Goal: Task Accomplishment & Management: Complete application form

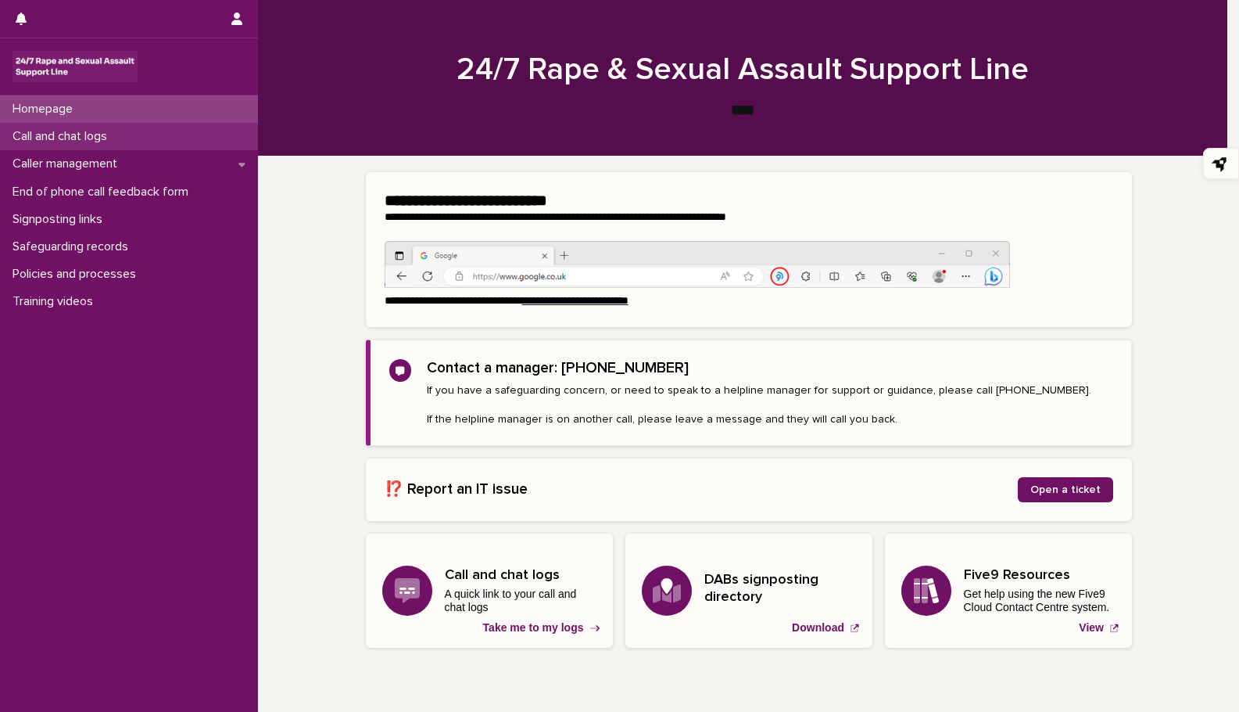
click at [68, 134] on p "Call and chat logs" at bounding box center [62, 136] width 113 height 15
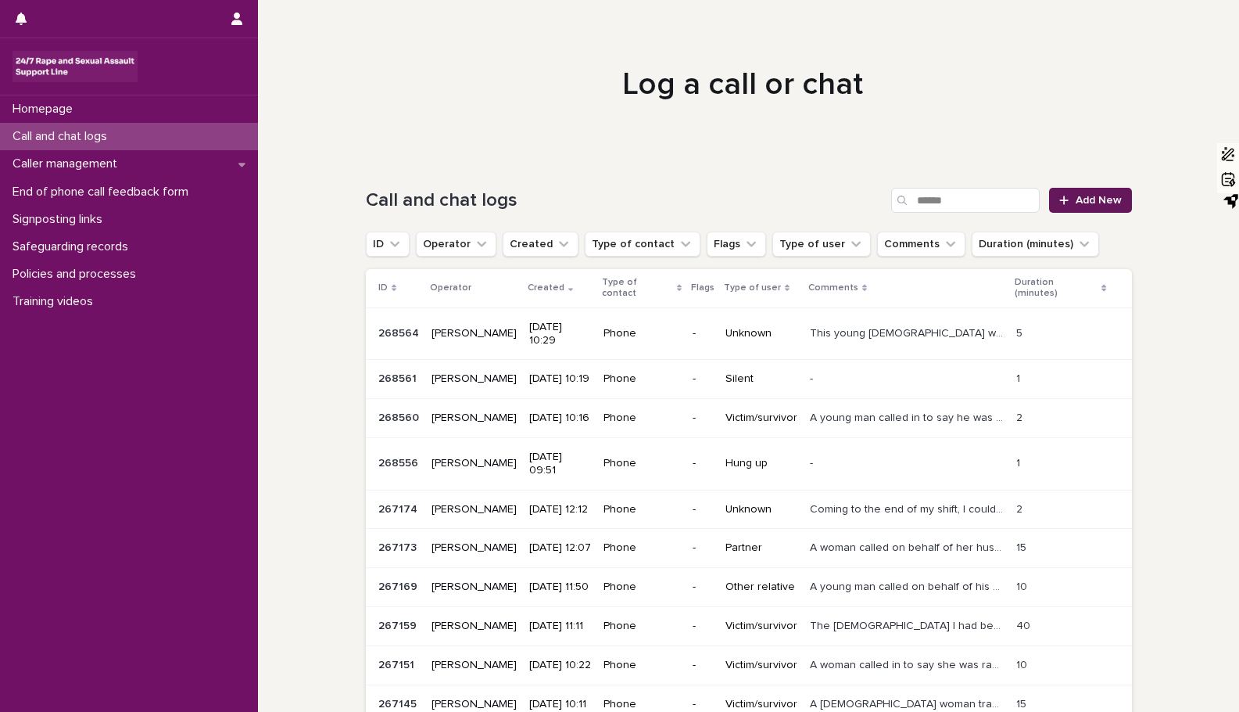
click at [1081, 198] on span "Add New" at bounding box center [1099, 200] width 46 height 11
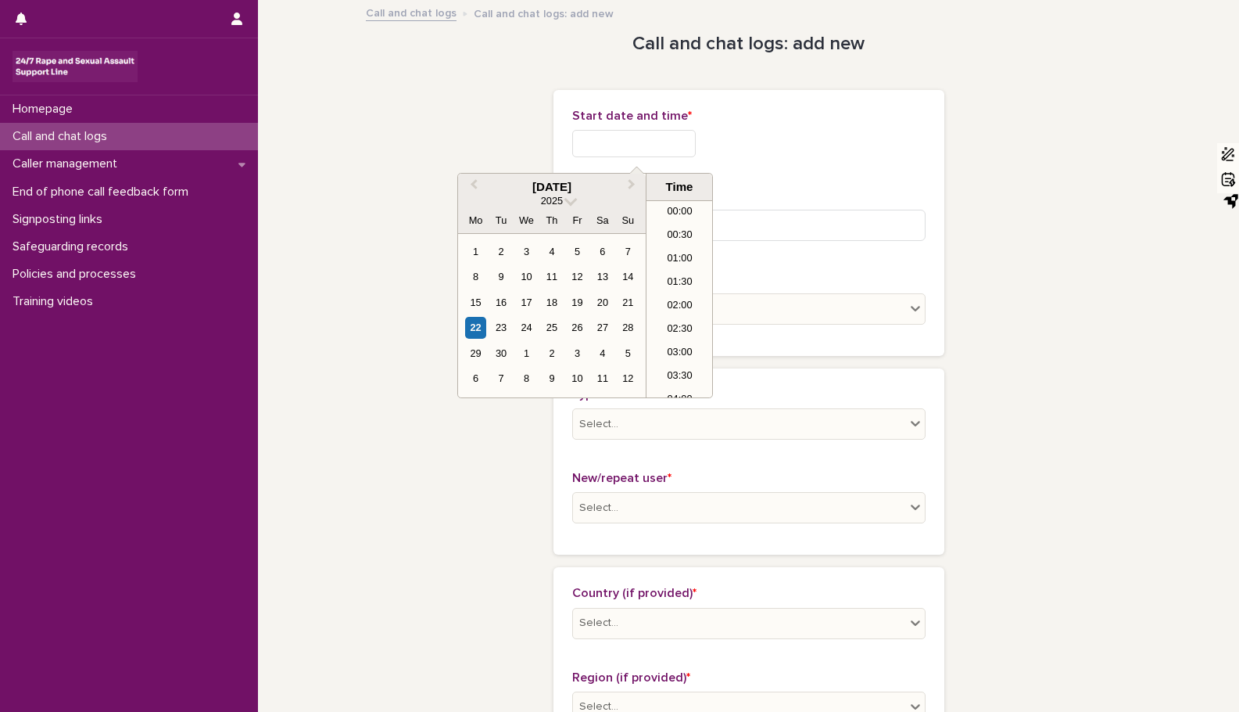
click at [590, 138] on input "text" at bounding box center [634, 143] width 124 height 27
click at [471, 328] on div "22" at bounding box center [475, 327] width 21 height 21
type input "**********"
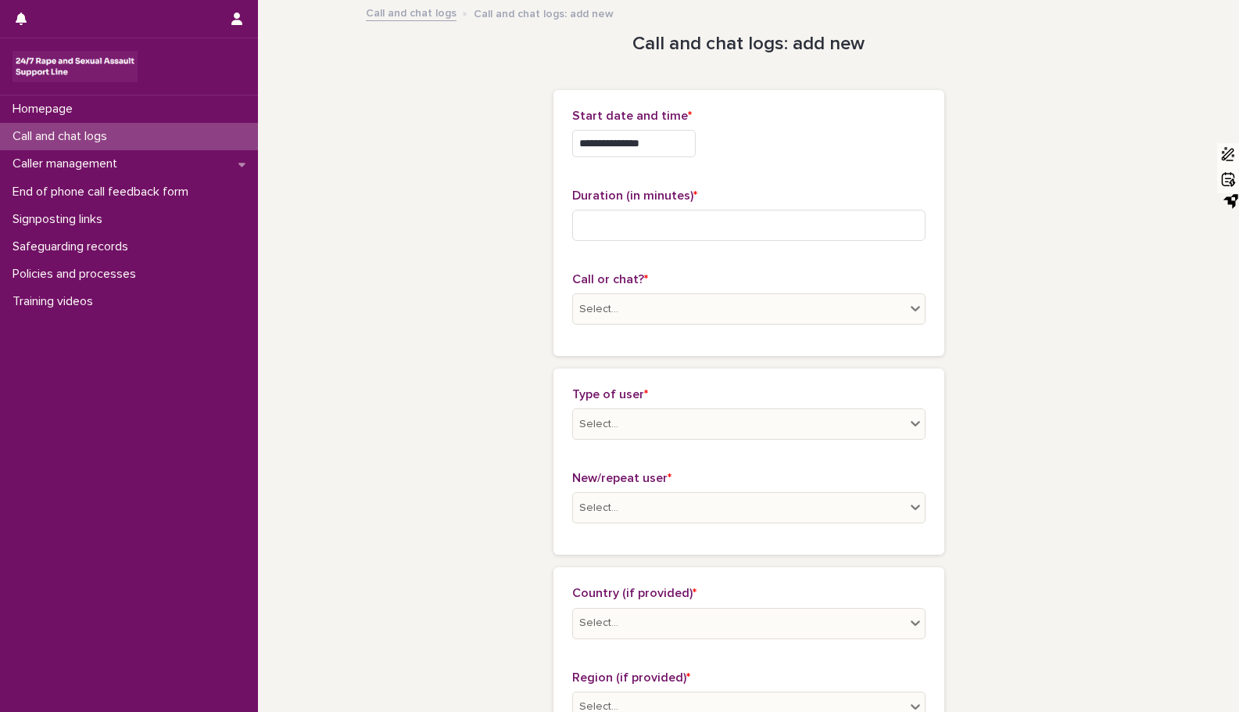
click at [586, 215] on input at bounding box center [748, 225] width 353 height 31
type input "*"
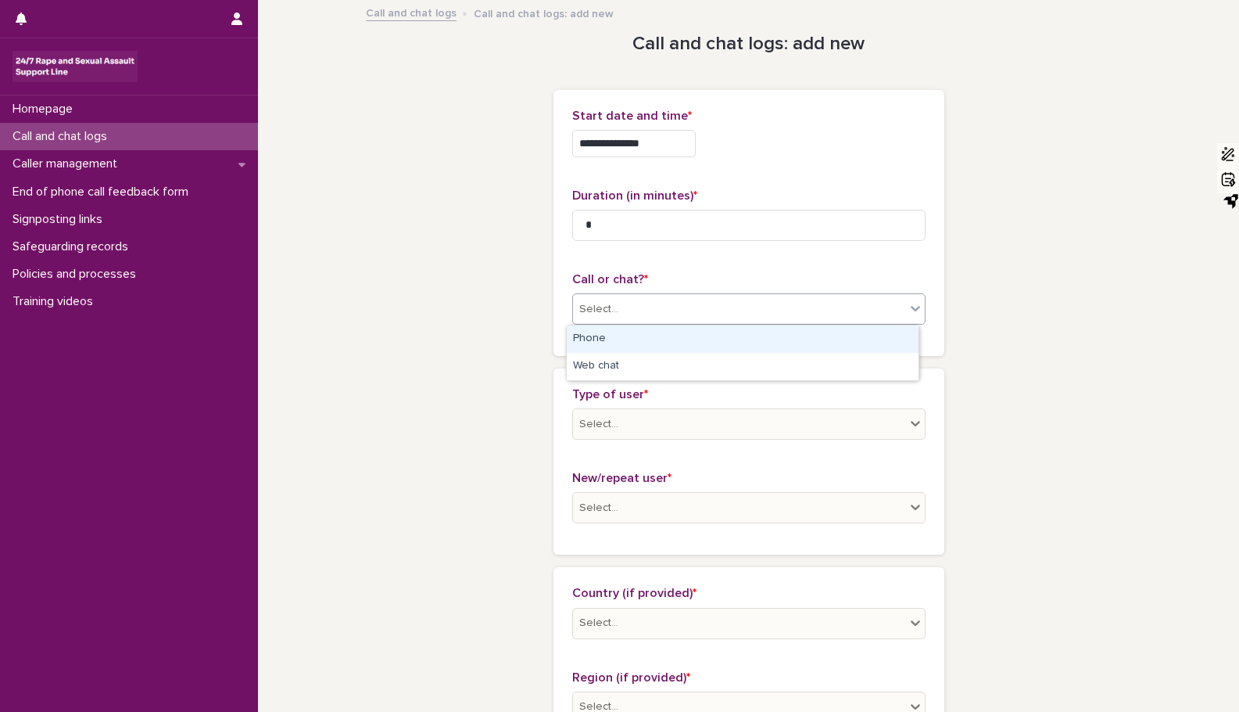
click at [908, 310] on icon at bounding box center [916, 308] width 16 height 16
click at [859, 344] on div "Phone" at bounding box center [743, 338] width 352 height 27
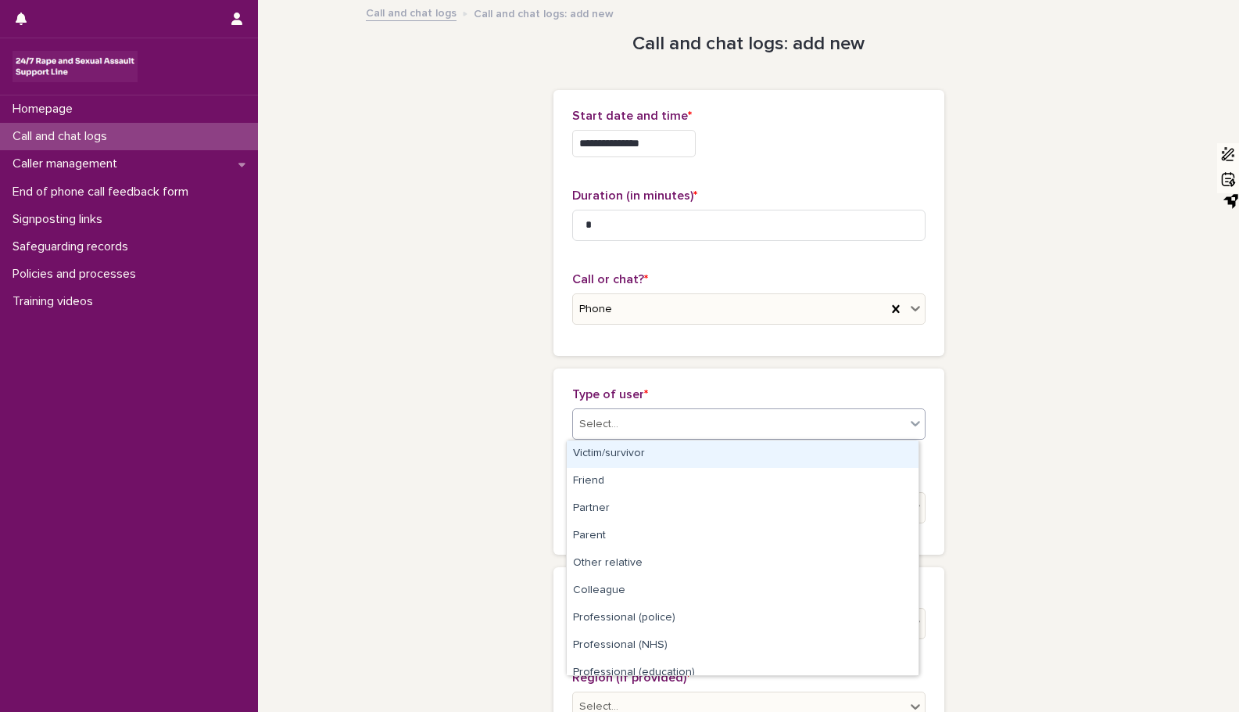
click at [908, 419] on icon at bounding box center [916, 423] width 16 height 16
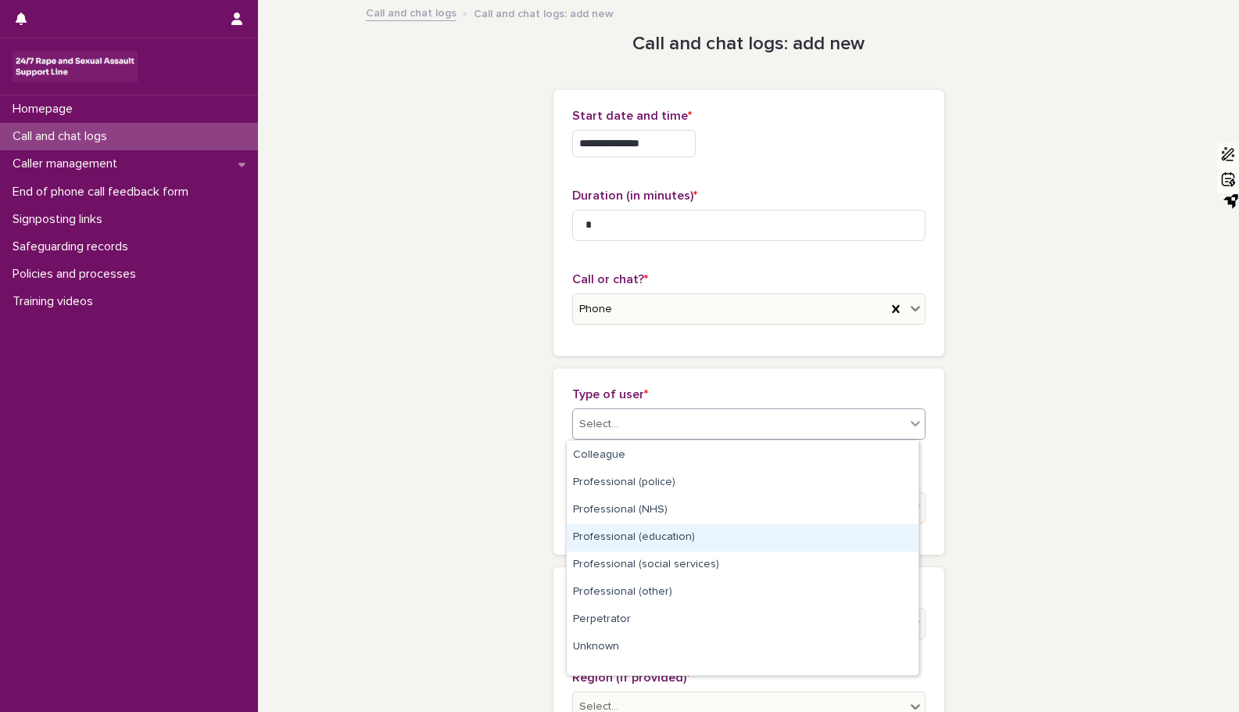
scroll to position [176, 0]
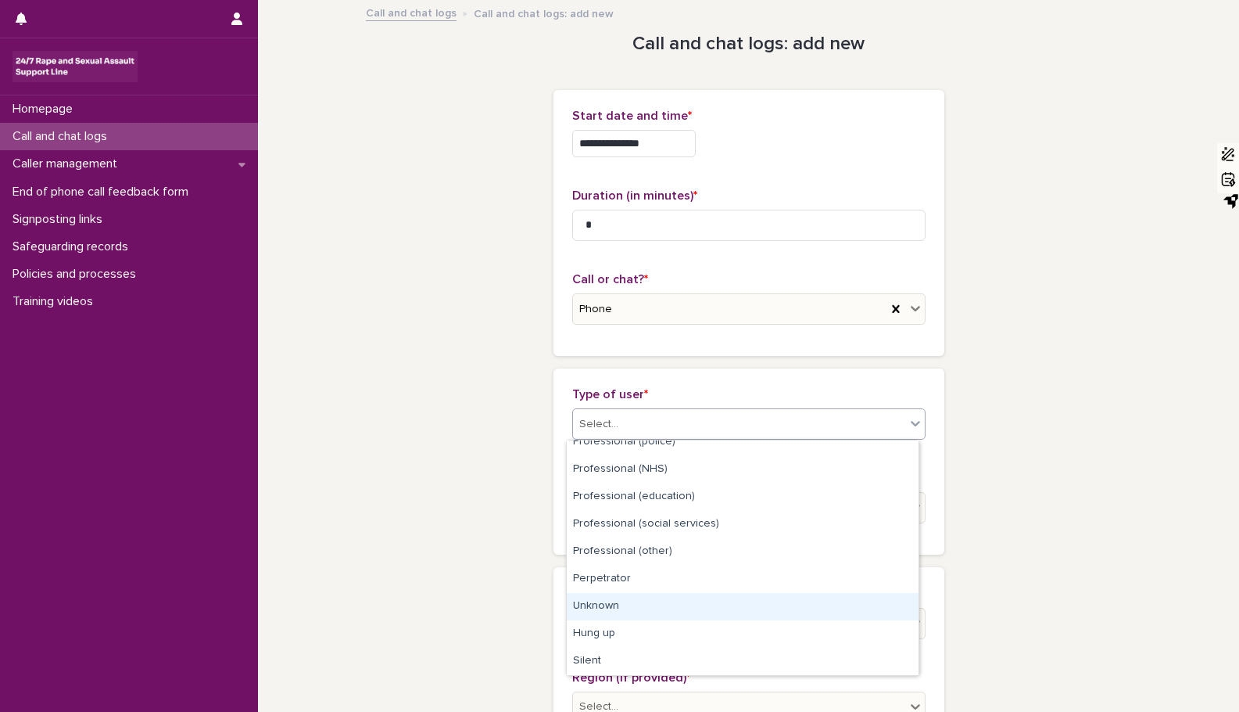
click at [658, 598] on div "Unknown" at bounding box center [743, 606] width 352 height 27
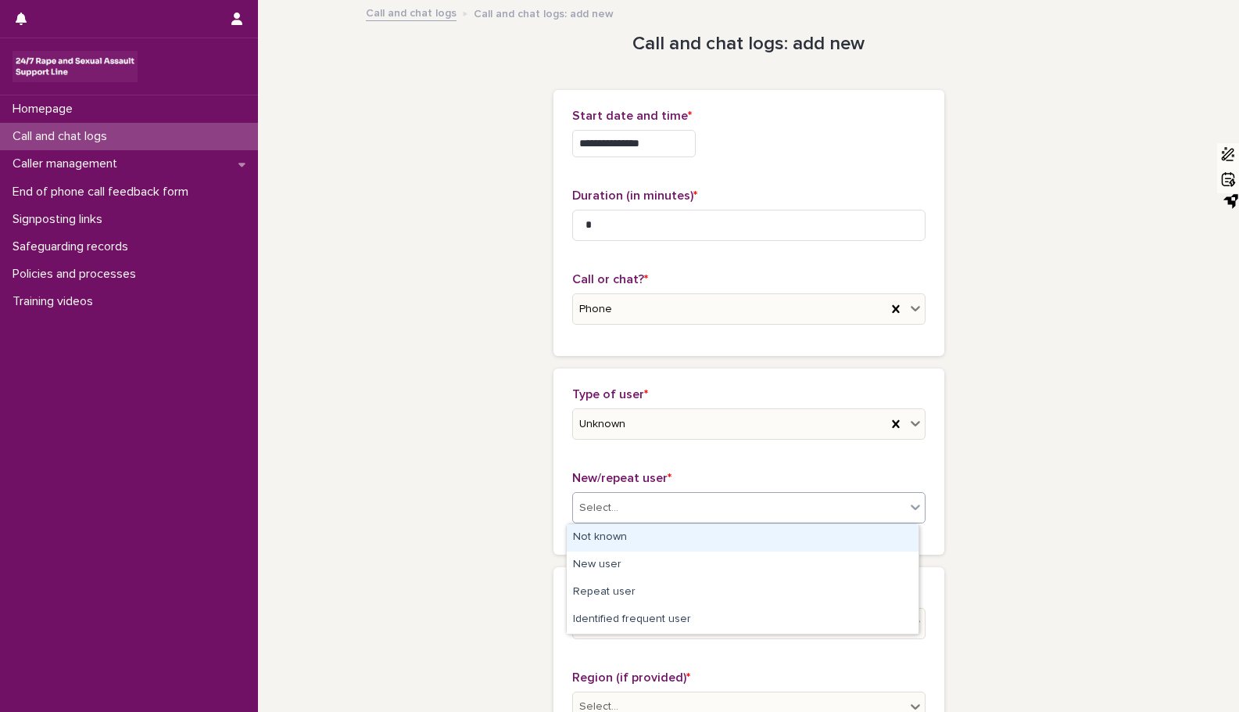
click at [909, 505] on icon at bounding box center [916, 507] width 16 height 16
click at [817, 543] on div "Not known" at bounding box center [743, 537] width 352 height 27
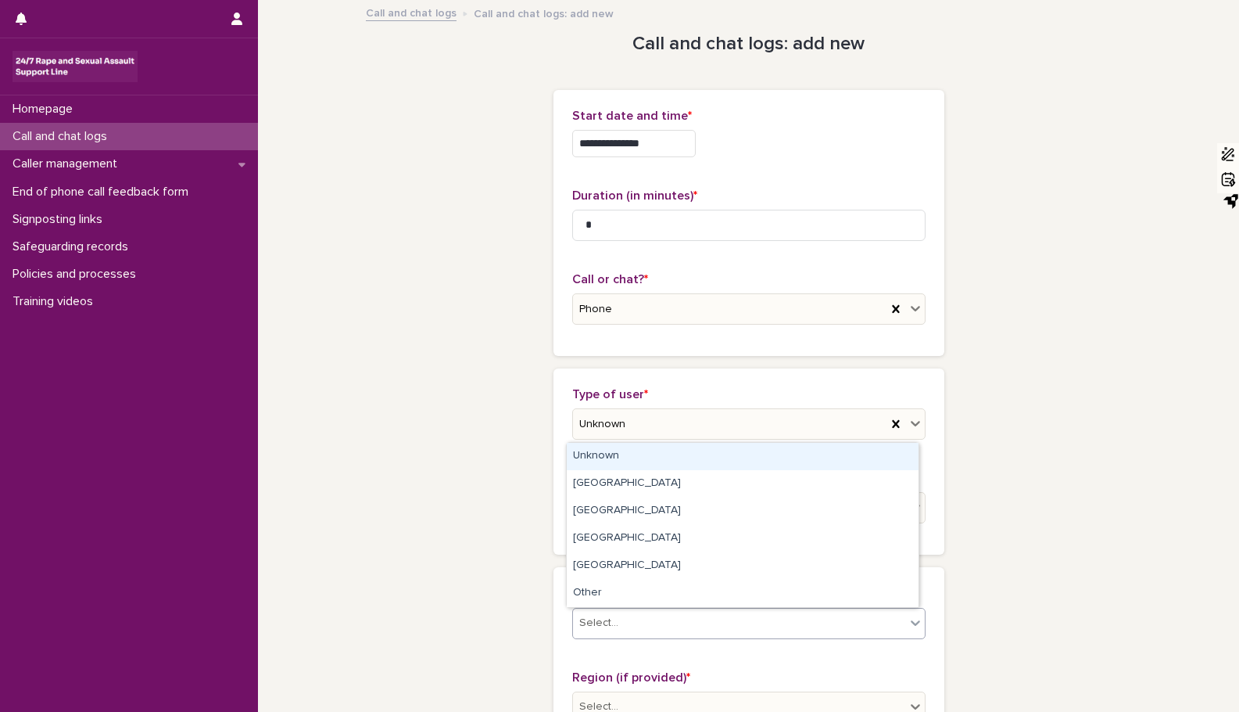
click at [908, 618] on icon at bounding box center [916, 623] width 16 height 16
click at [692, 457] on div "Unknown" at bounding box center [743, 456] width 352 height 27
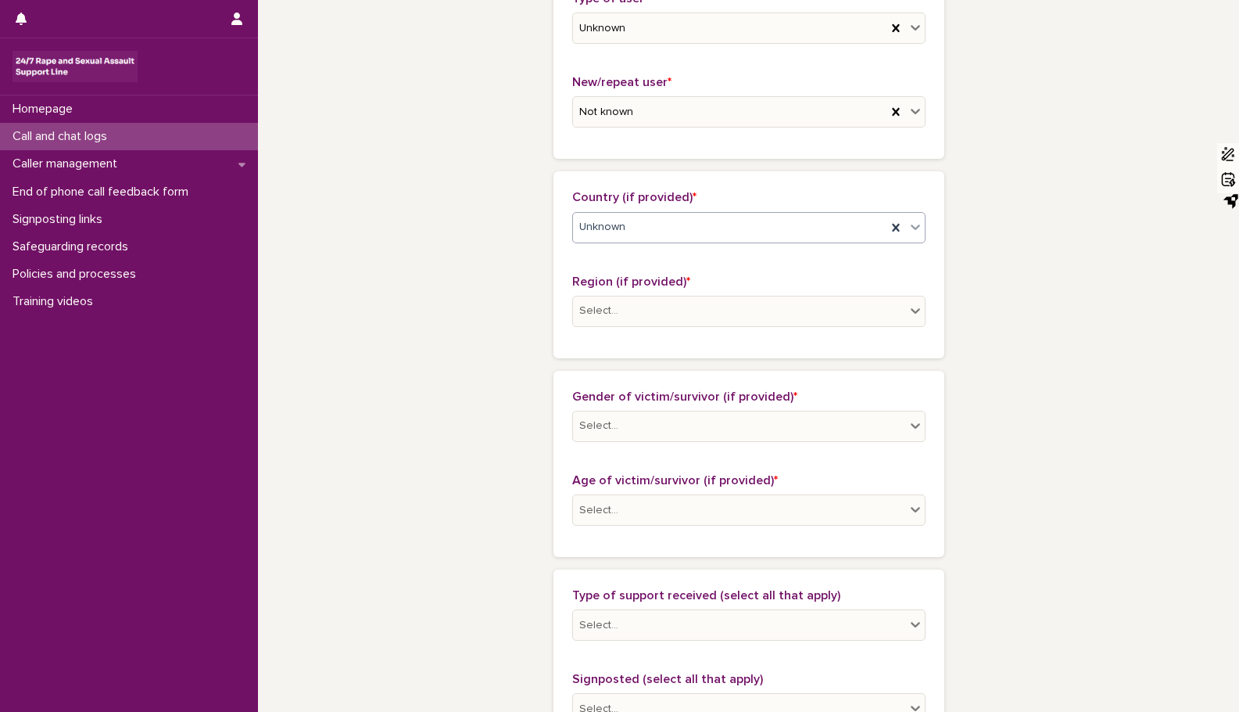
scroll to position [438, 0]
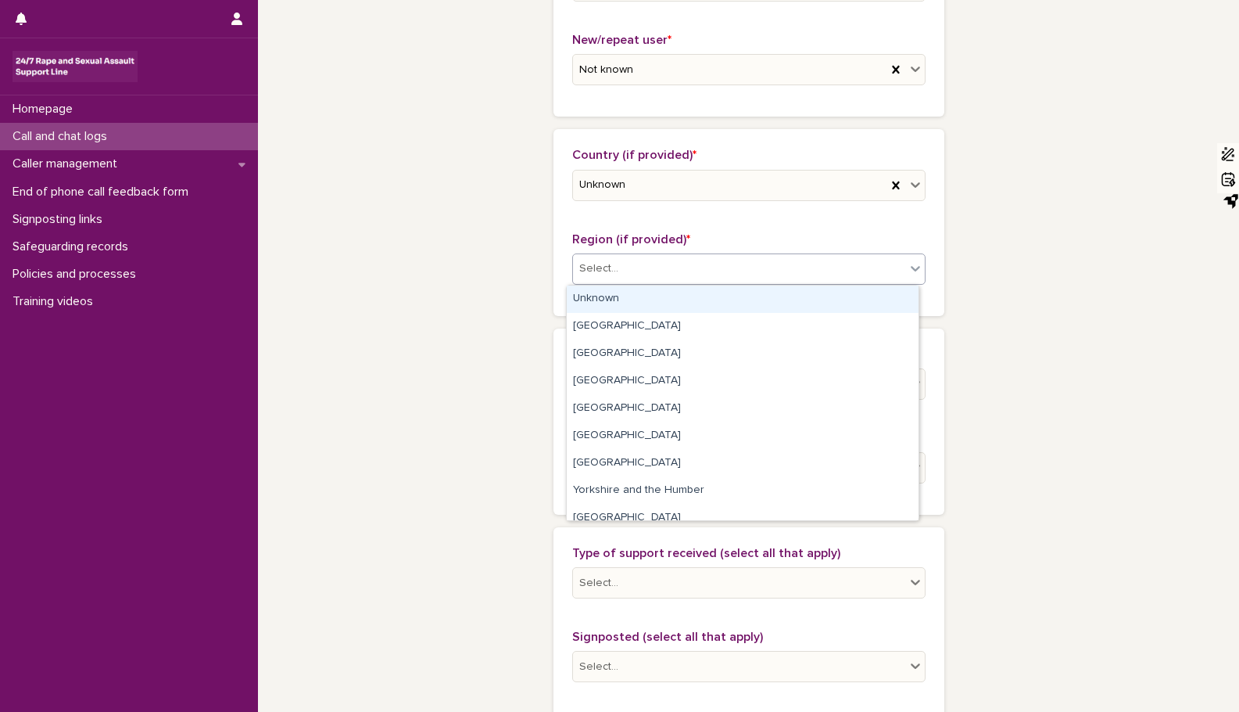
click at [912, 266] on icon at bounding box center [916, 268] width 16 height 16
click at [837, 294] on div "Unknown" at bounding box center [743, 298] width 352 height 27
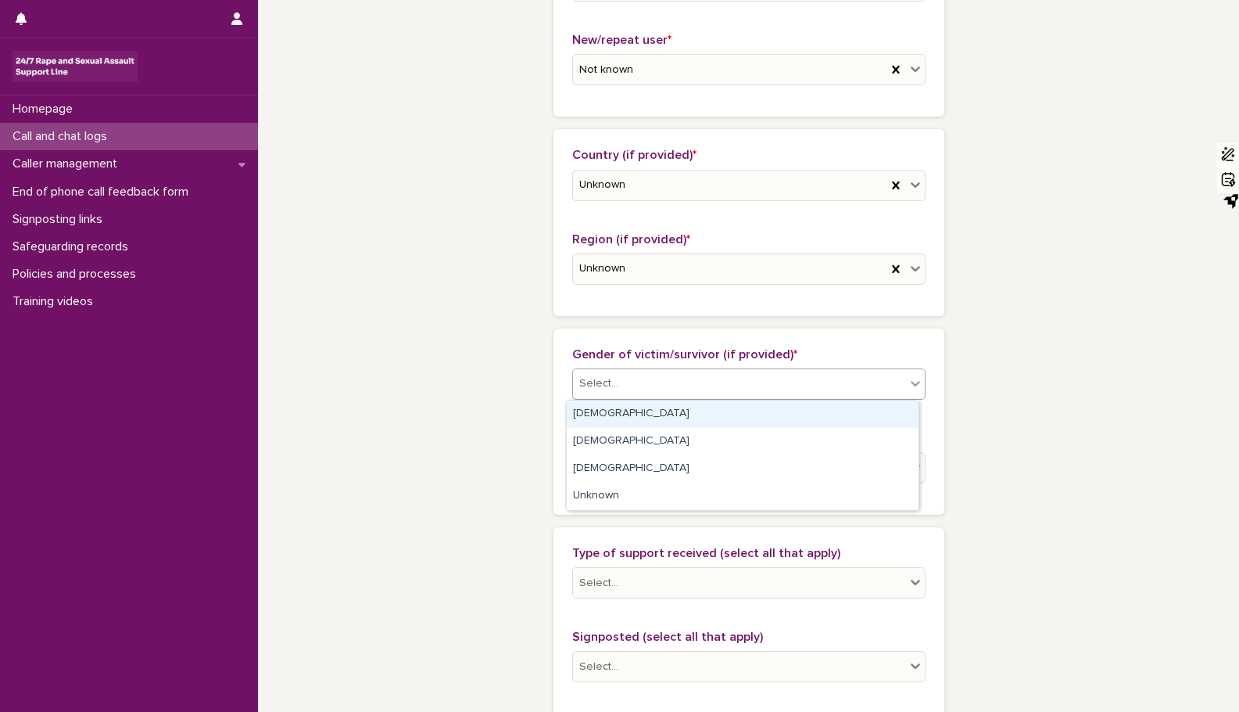
click at [908, 383] on icon at bounding box center [916, 383] width 16 height 16
click at [871, 410] on div "Female" at bounding box center [743, 413] width 352 height 27
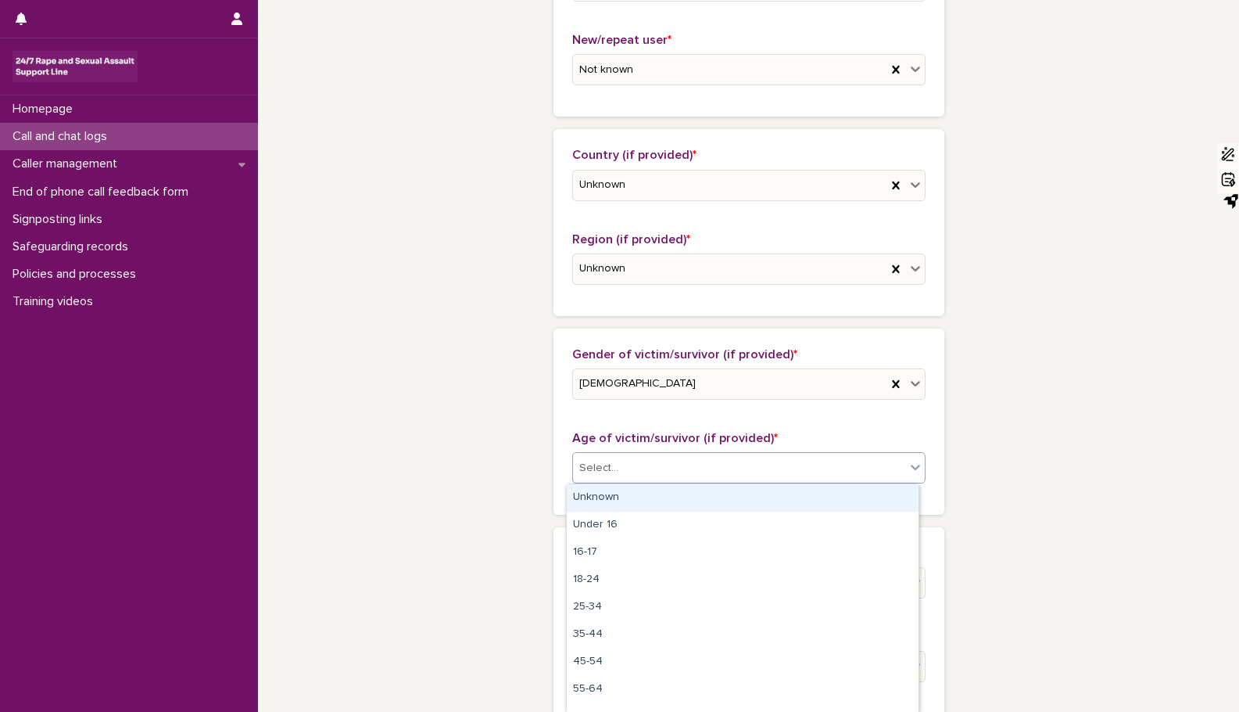
click at [916, 466] on icon at bounding box center [916, 467] width 16 height 16
click at [891, 492] on div "Unknown" at bounding box center [743, 497] width 352 height 27
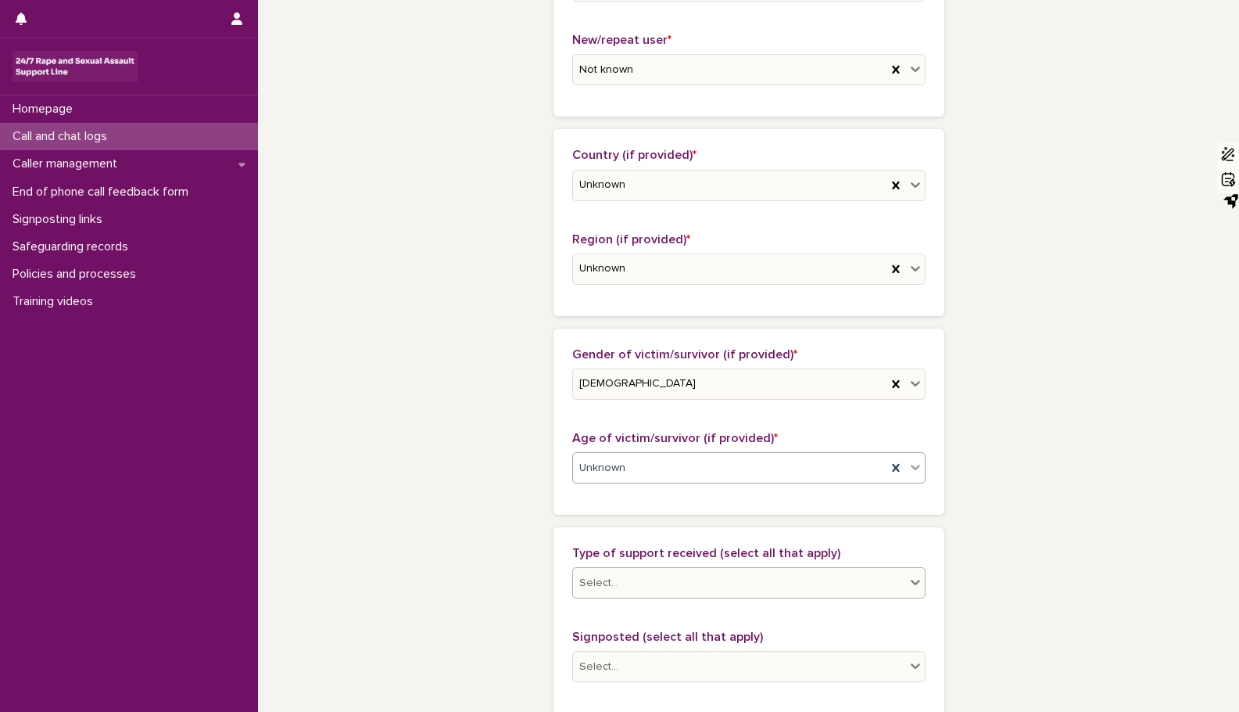
click at [912, 579] on icon at bounding box center [916, 582] width 16 height 16
click at [1227, 697] on div "**********" at bounding box center [748, 449] width 981 height 1771
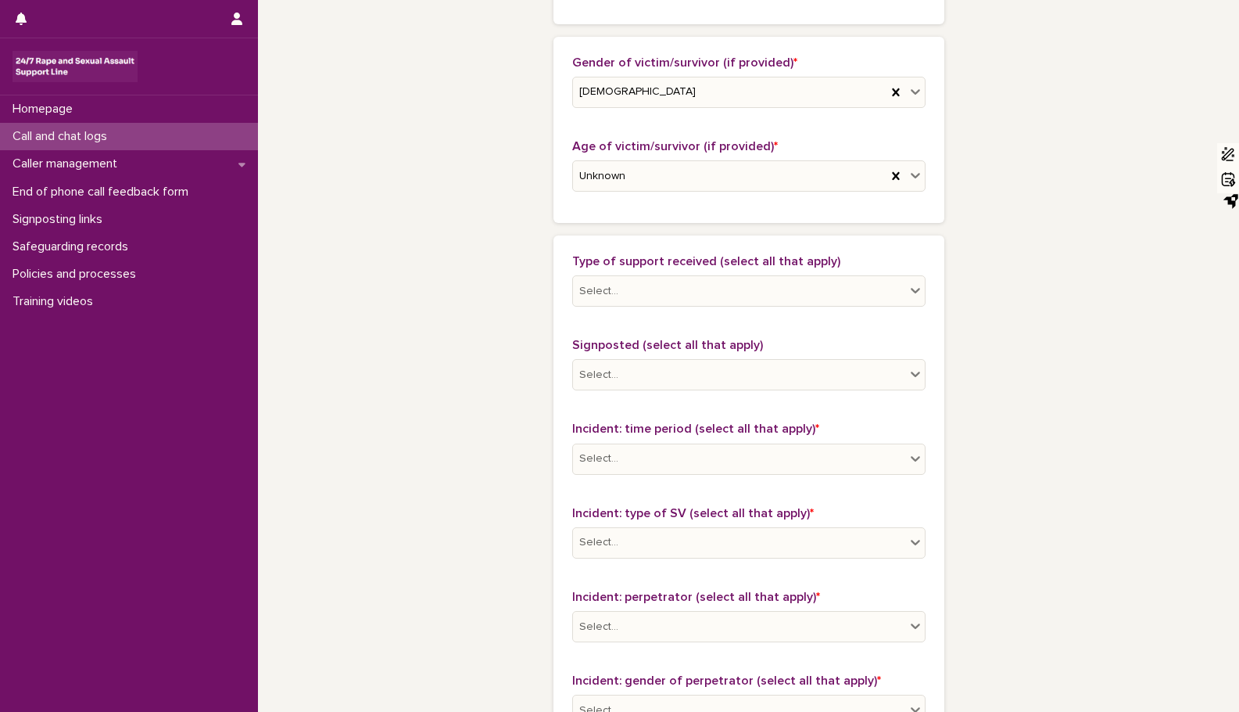
scroll to position [740, 0]
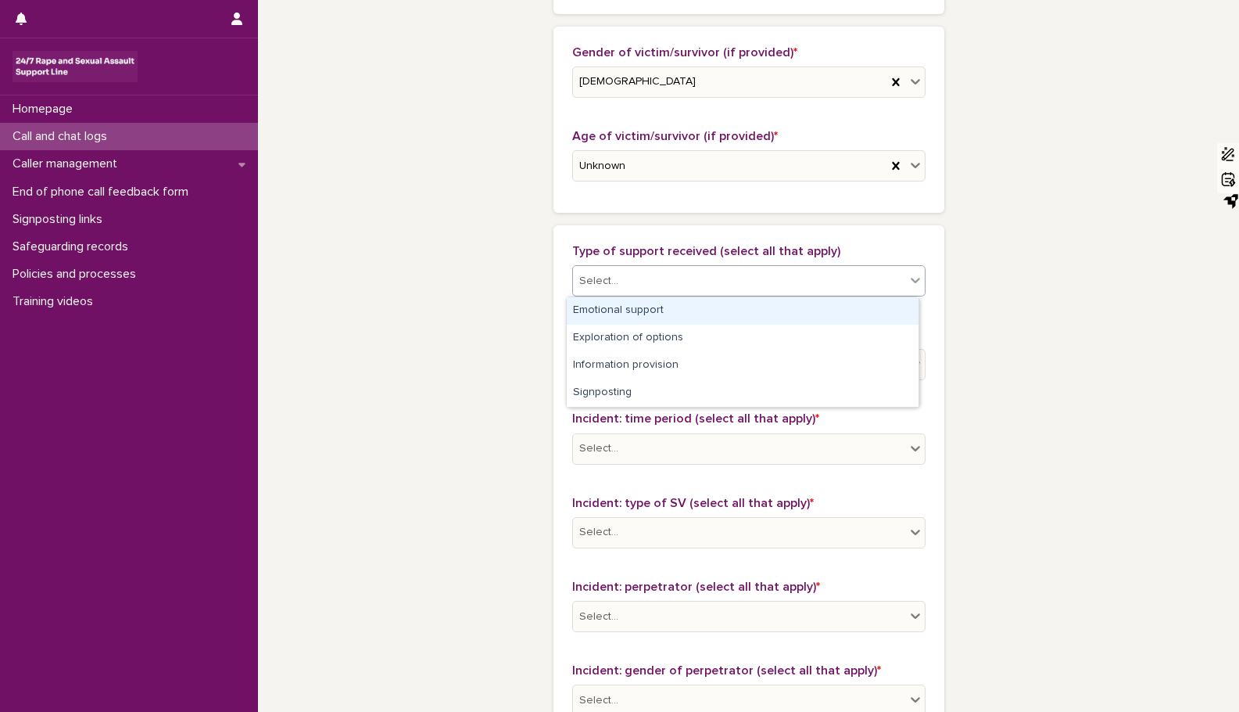
click at [912, 274] on icon at bounding box center [916, 280] width 16 height 16
click at [879, 310] on div "Emotional support" at bounding box center [743, 310] width 352 height 27
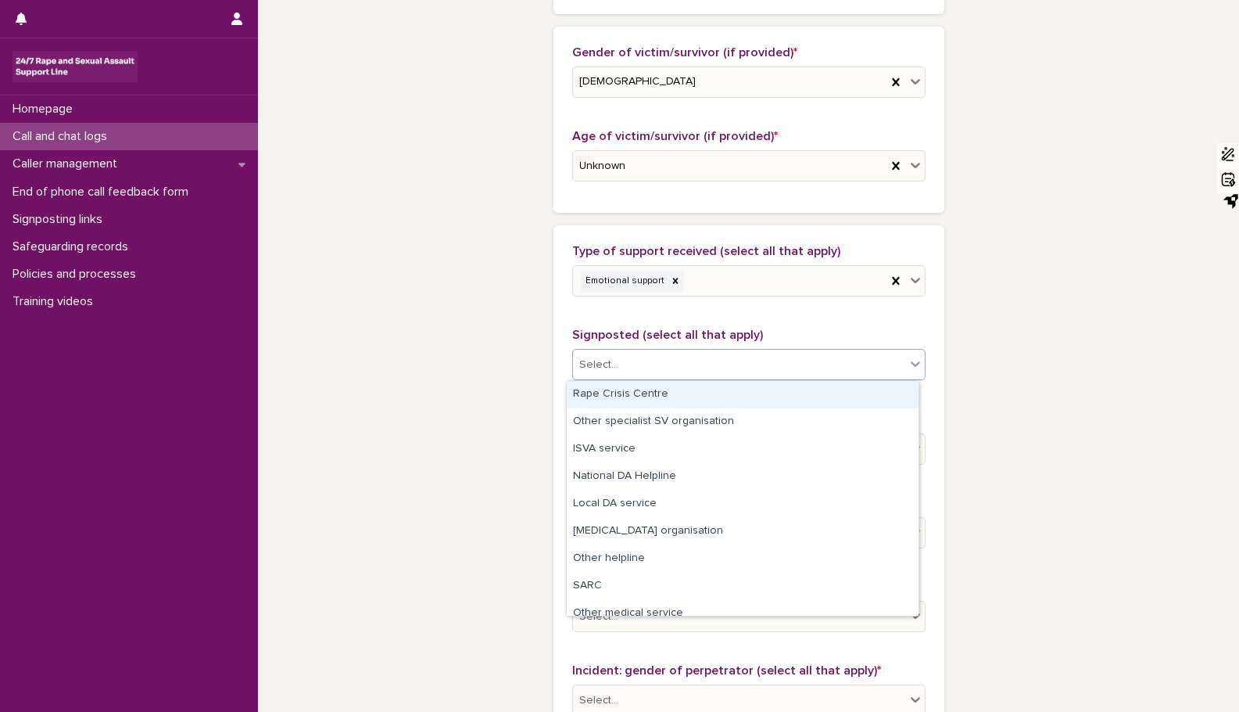
click at [908, 366] on icon at bounding box center [916, 364] width 16 height 16
click at [908, 361] on icon at bounding box center [916, 364] width 16 height 16
click at [883, 390] on div "Rape Crisis Centre" at bounding box center [743, 394] width 352 height 27
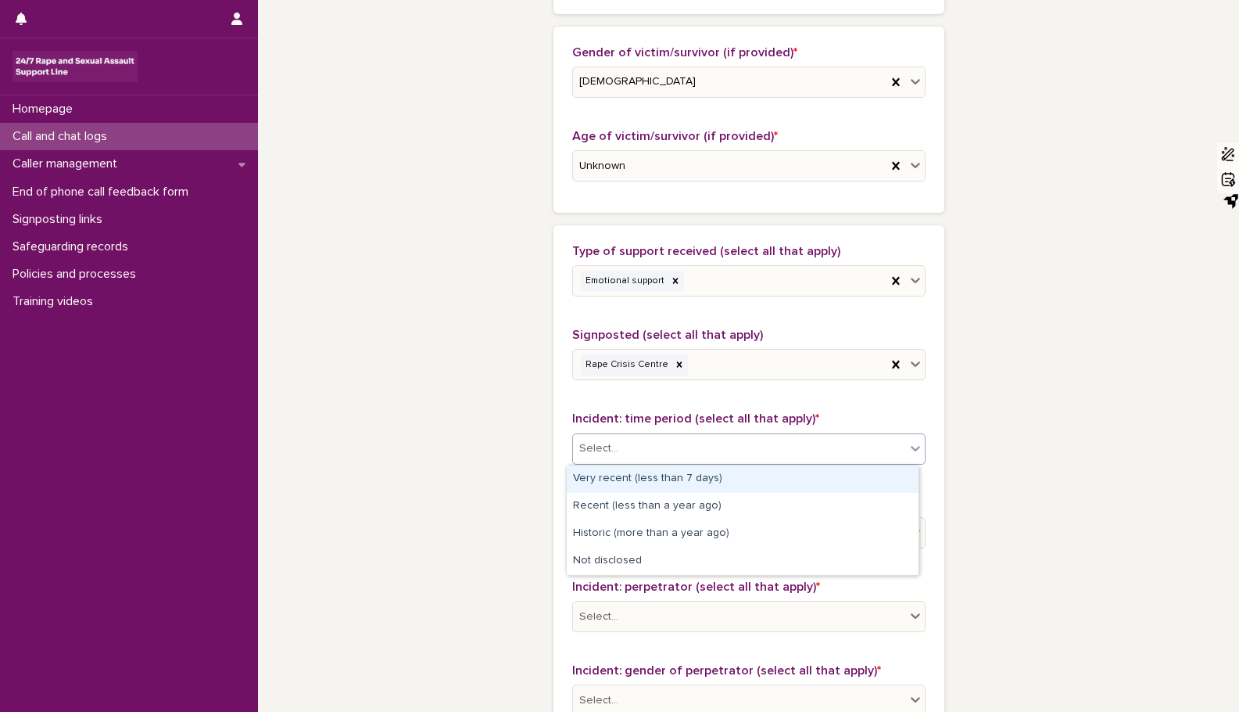
click at [908, 449] on icon at bounding box center [916, 448] width 16 height 16
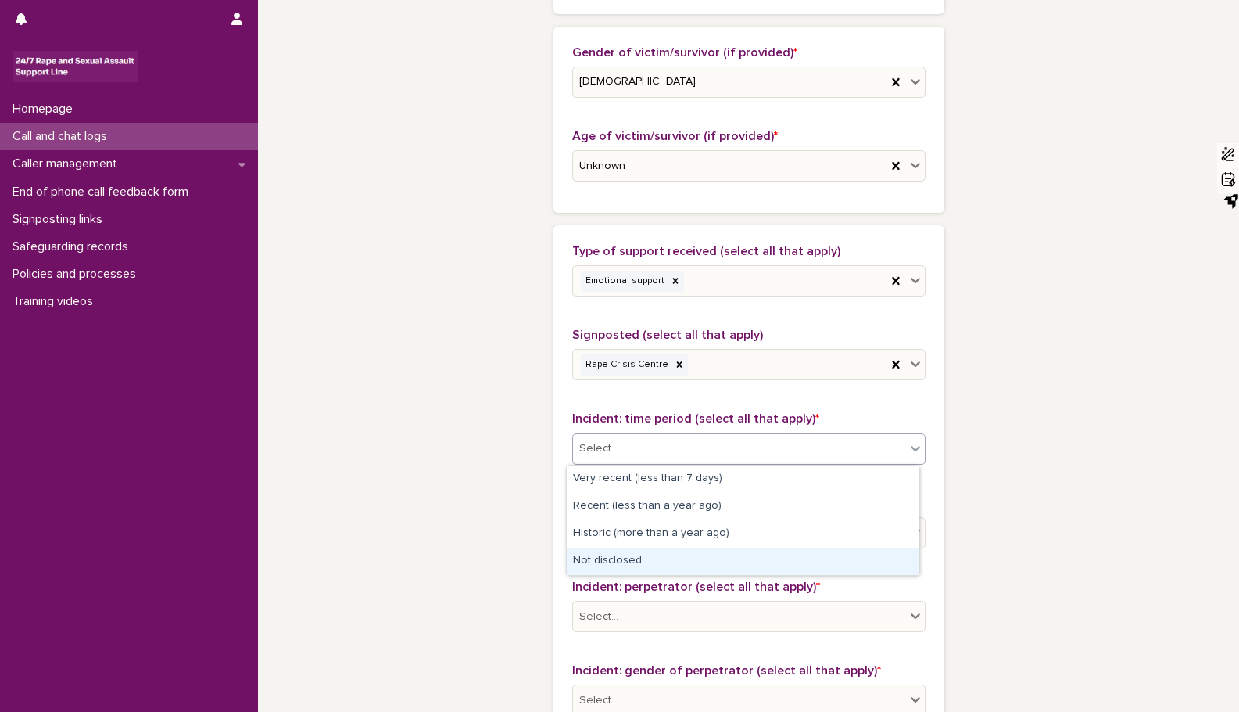
click at [881, 559] on div "Not disclosed" at bounding box center [743, 560] width 352 height 27
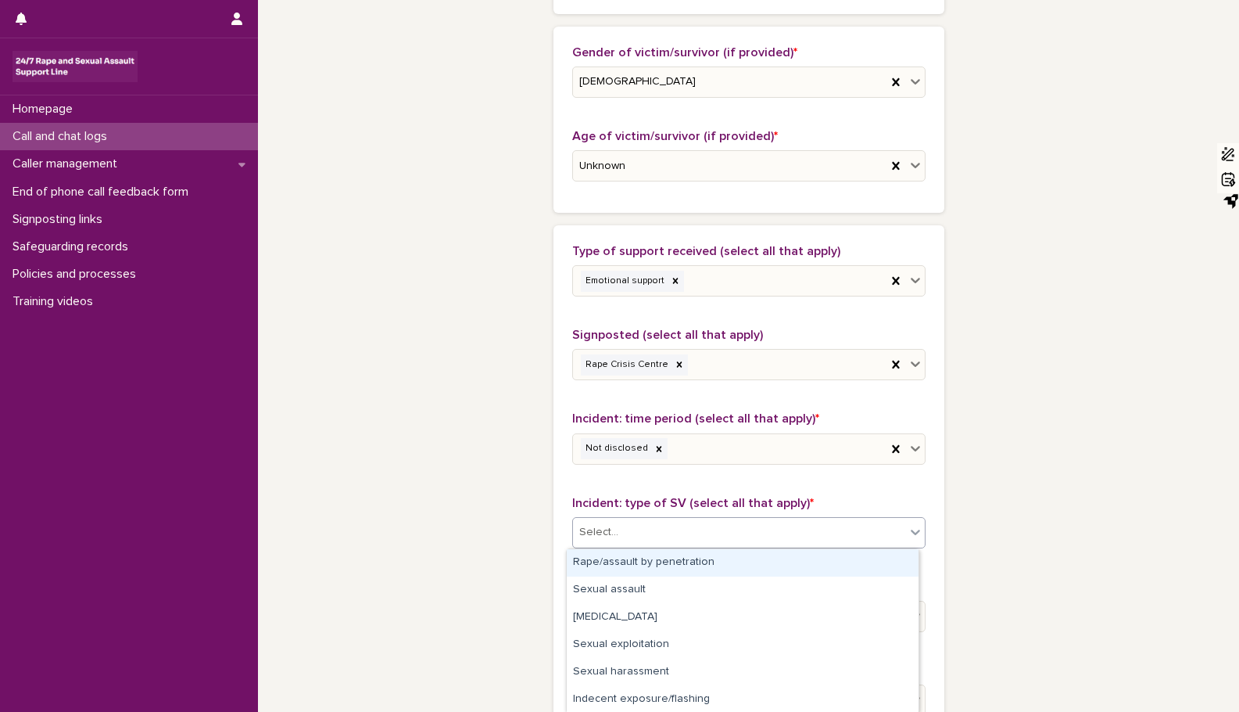
click at [908, 529] on icon at bounding box center [916, 532] width 16 height 16
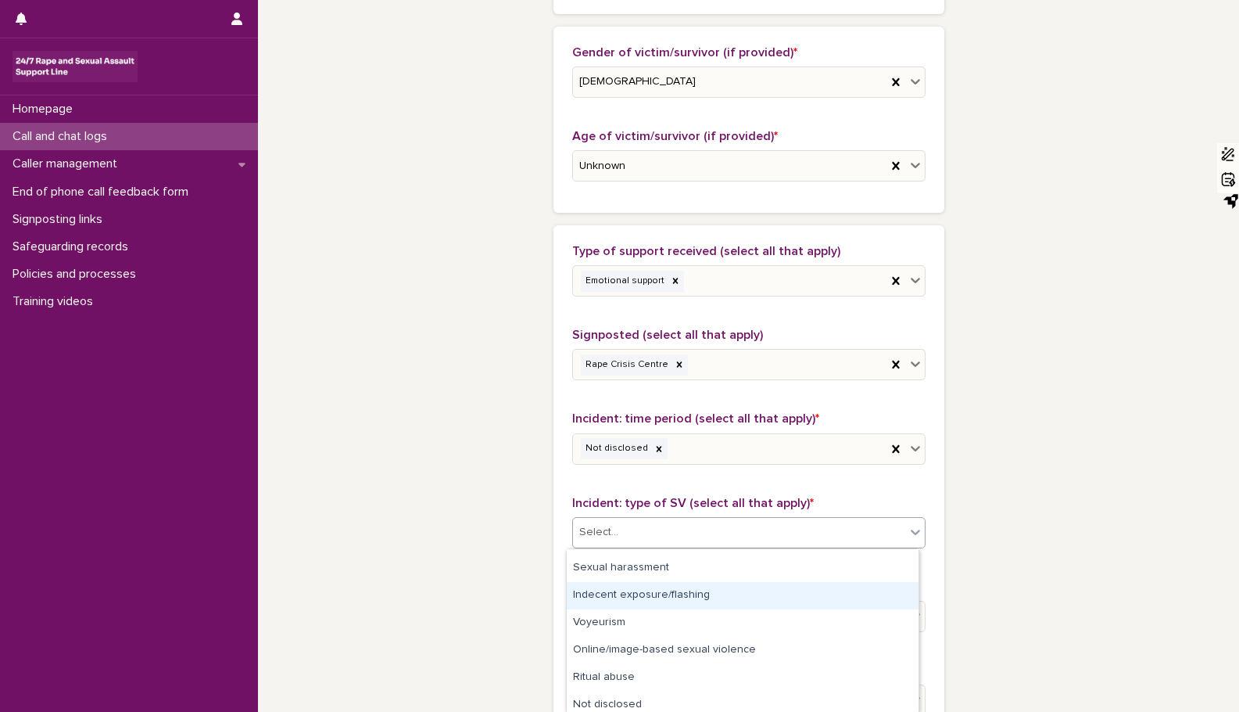
scroll to position [110, 0]
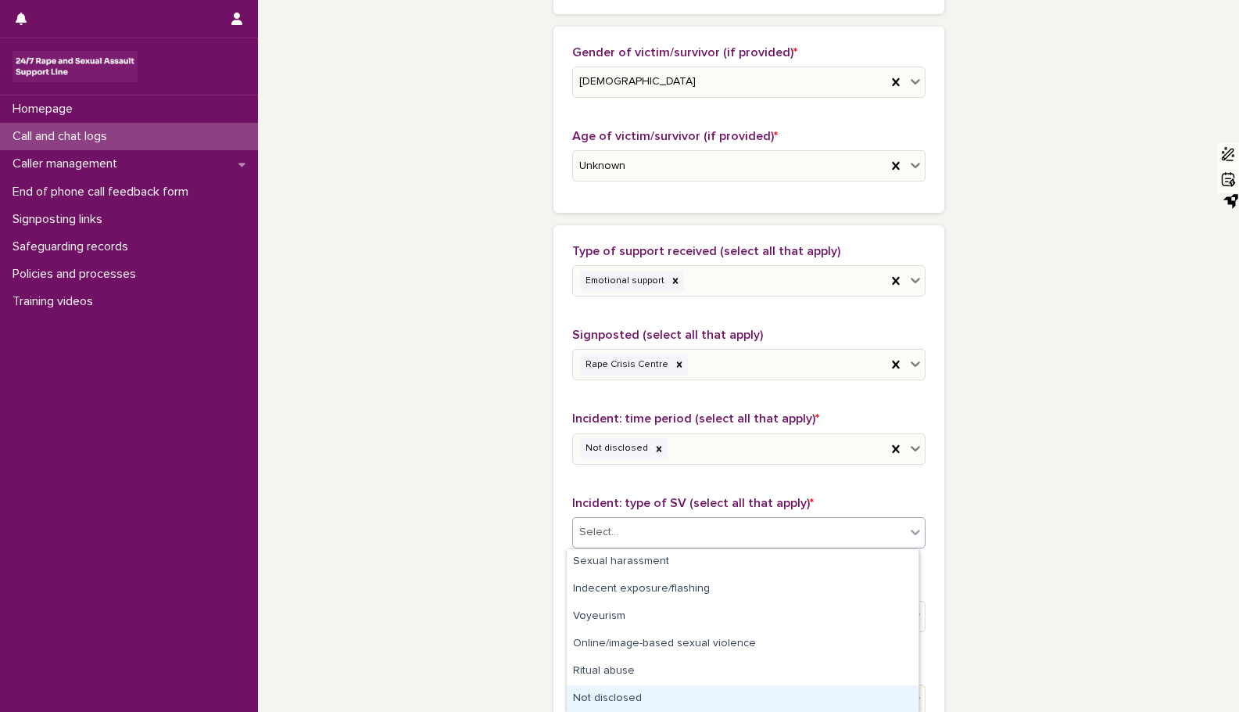
click at [856, 701] on div "Not disclosed" at bounding box center [743, 698] width 352 height 27
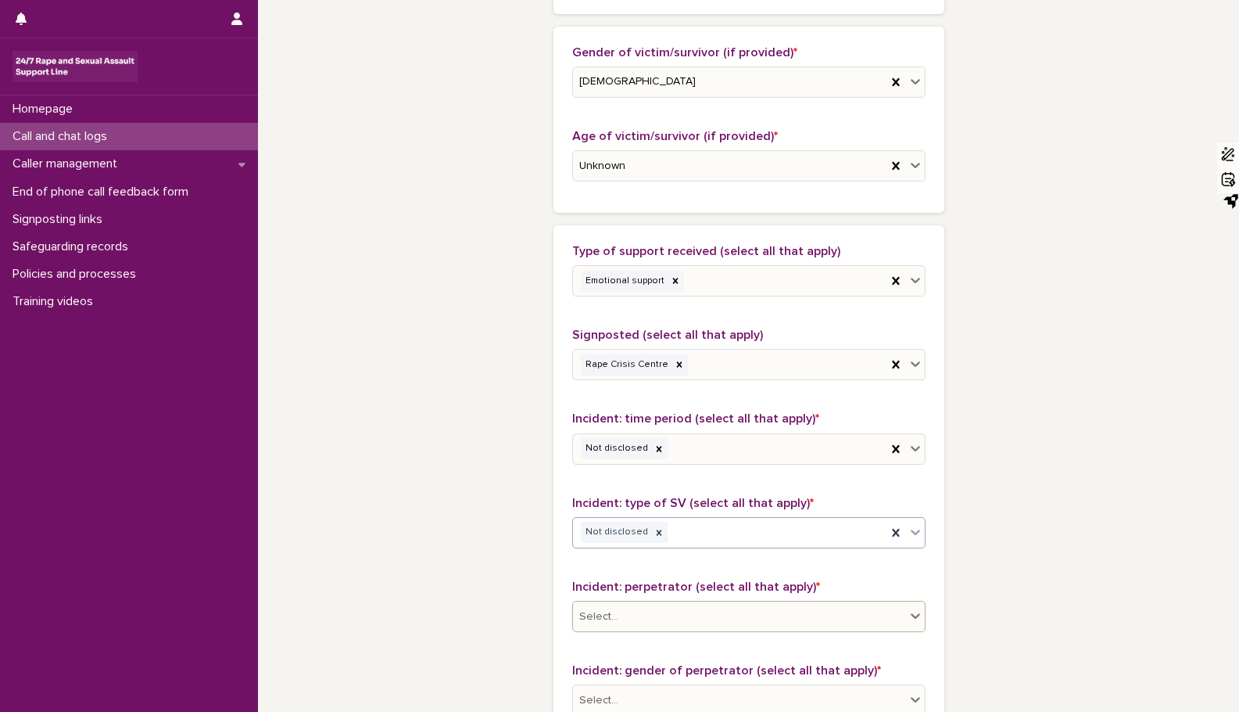
click at [908, 607] on div at bounding box center [915, 615] width 19 height 28
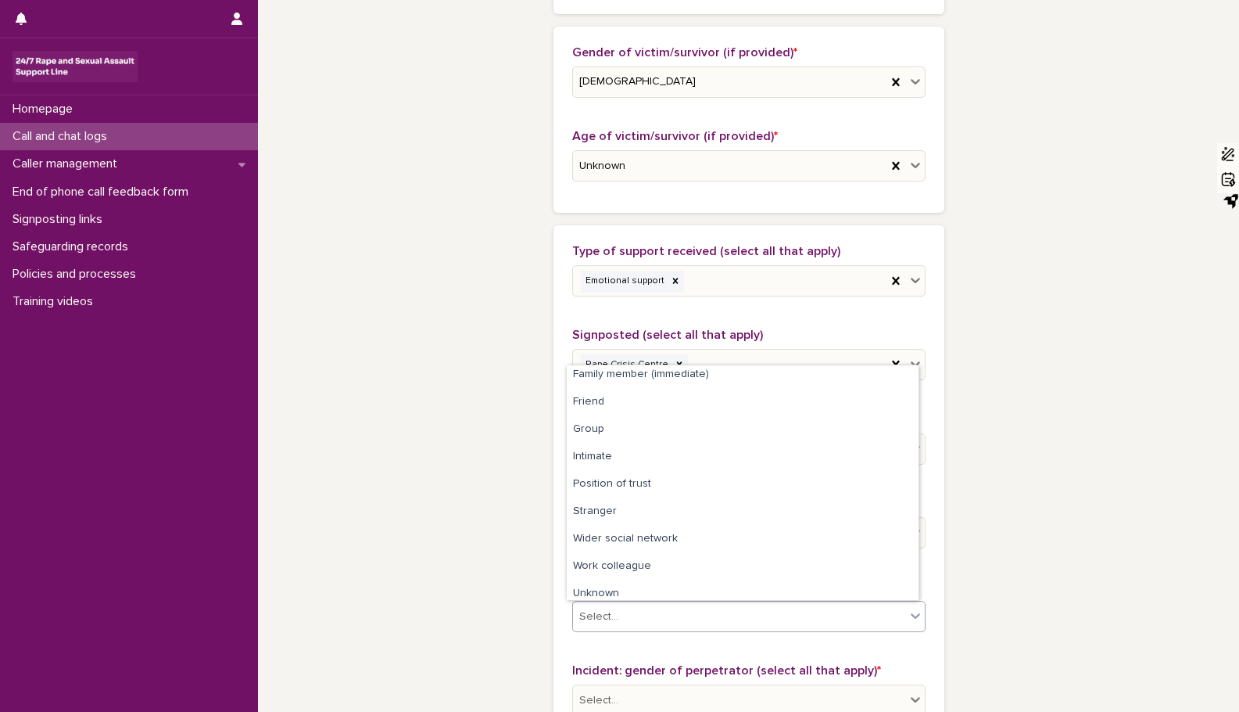
scroll to position [66, 0]
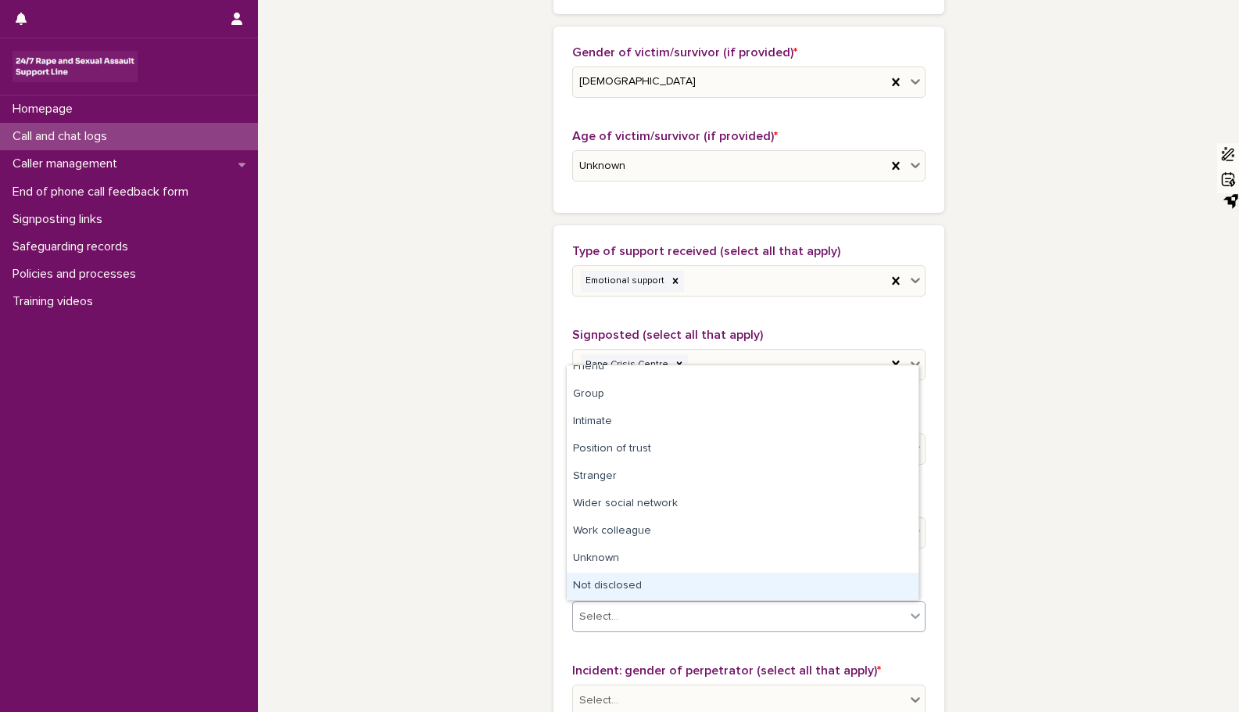
click at [878, 585] on div "Not disclosed" at bounding box center [743, 585] width 352 height 27
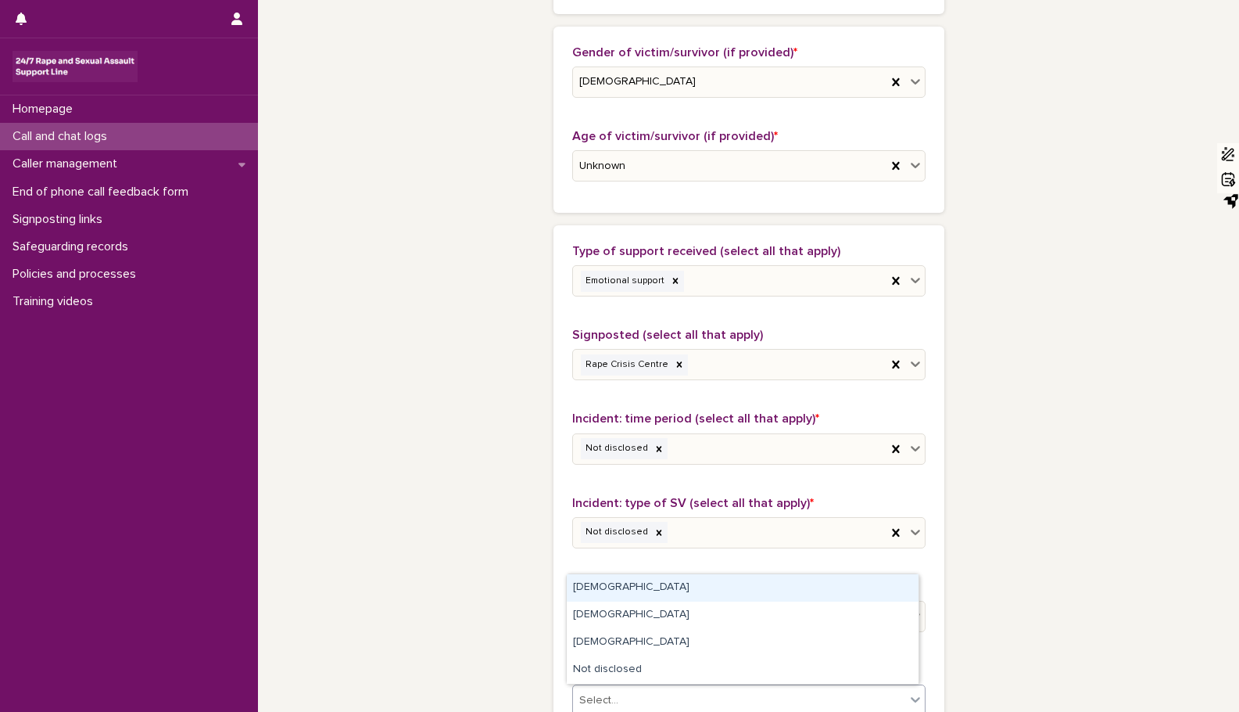
click at [909, 697] on icon at bounding box center [916, 699] width 16 height 16
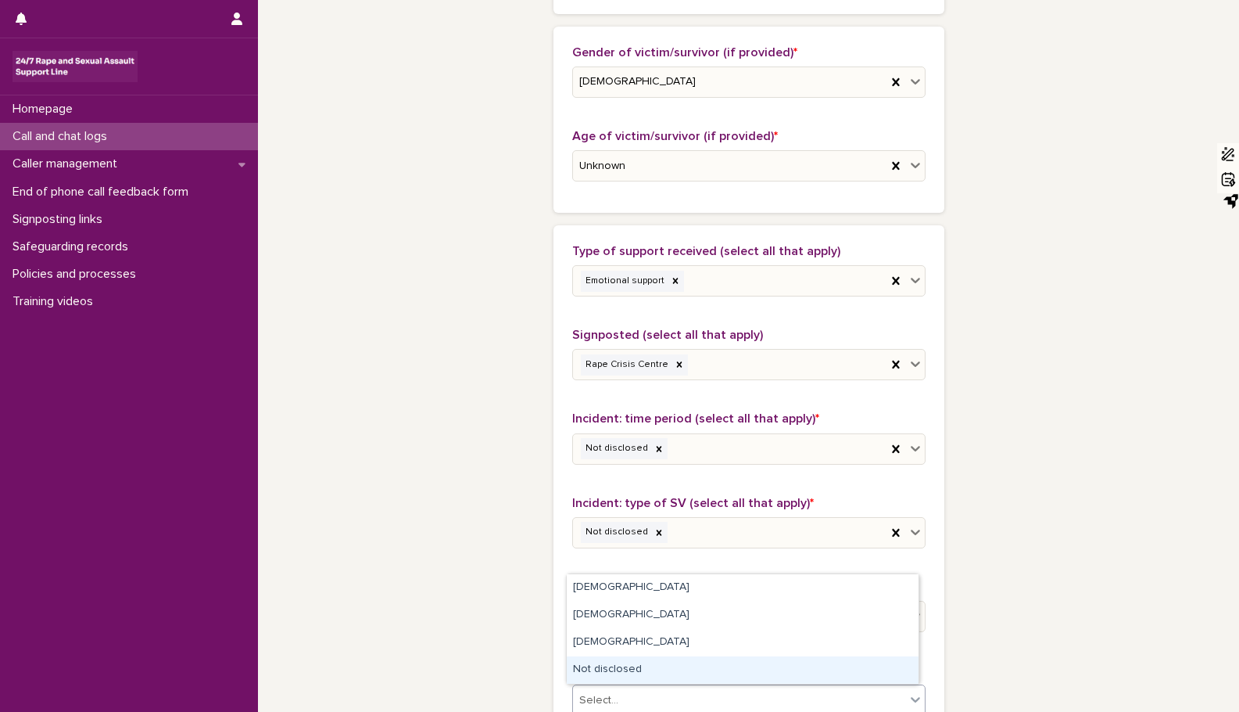
click at [891, 676] on div "Not disclosed" at bounding box center [743, 669] width 352 height 27
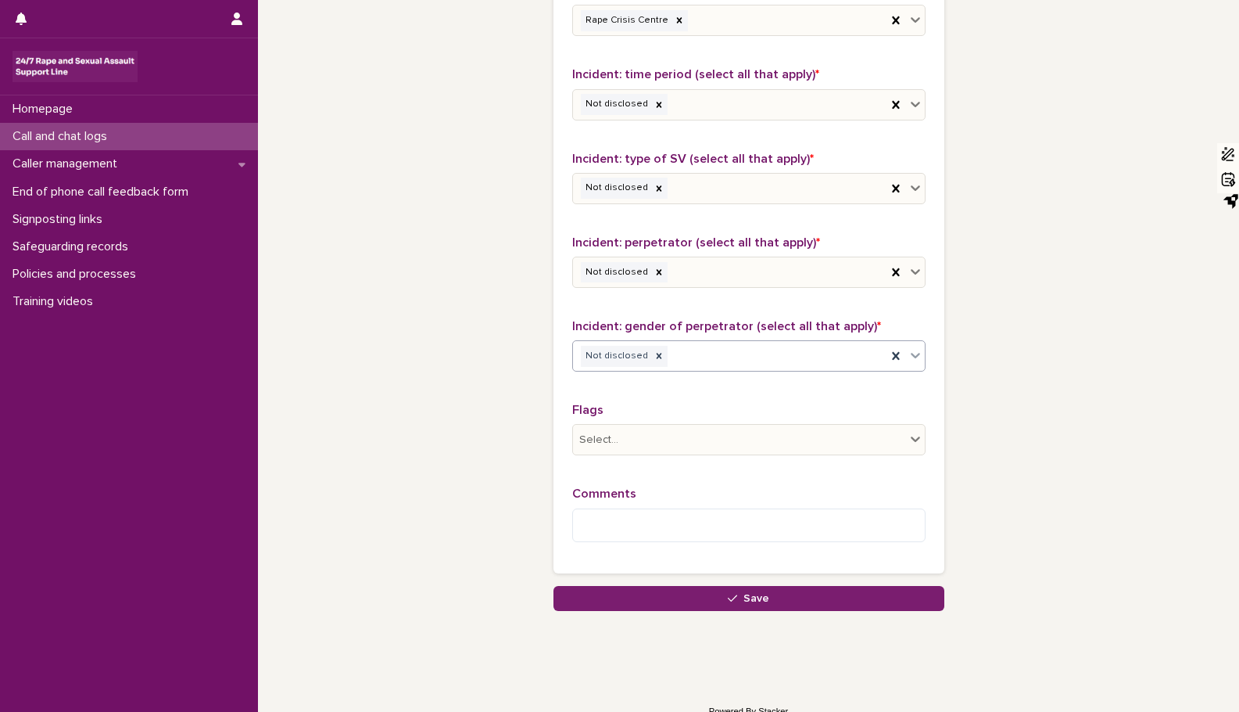
scroll to position [1105, 0]
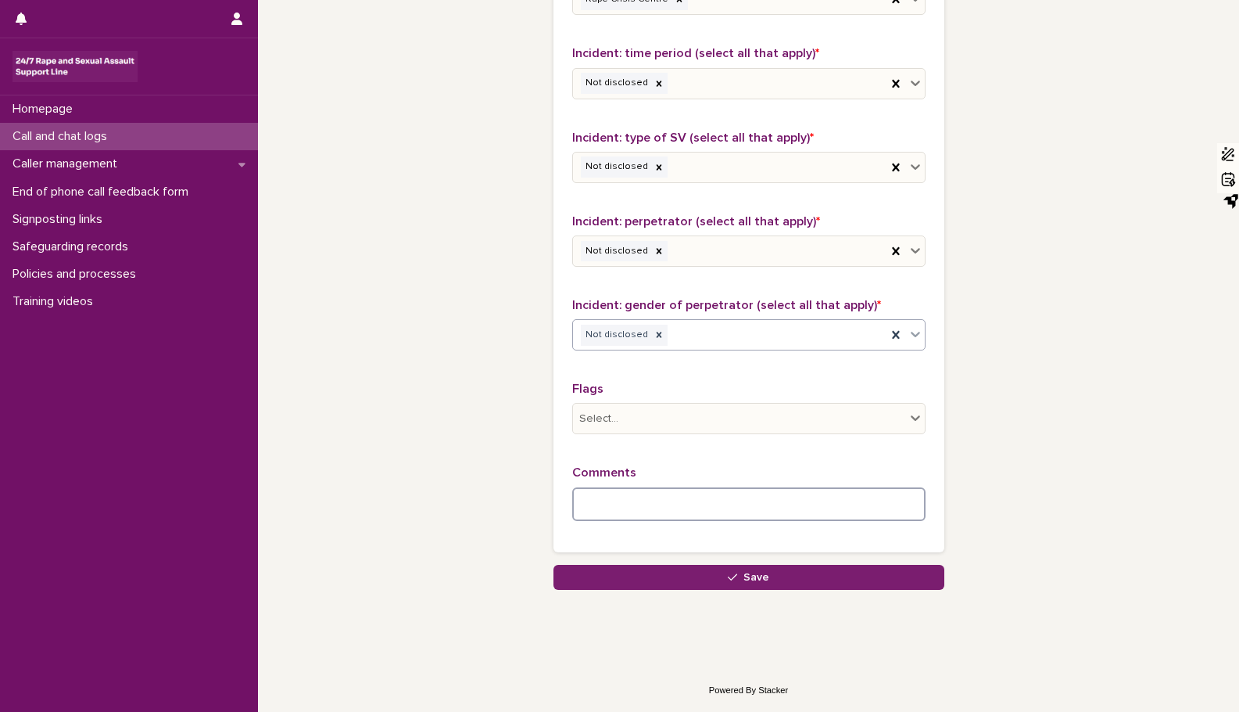
click at [618, 504] on textarea at bounding box center [748, 504] width 353 height 34
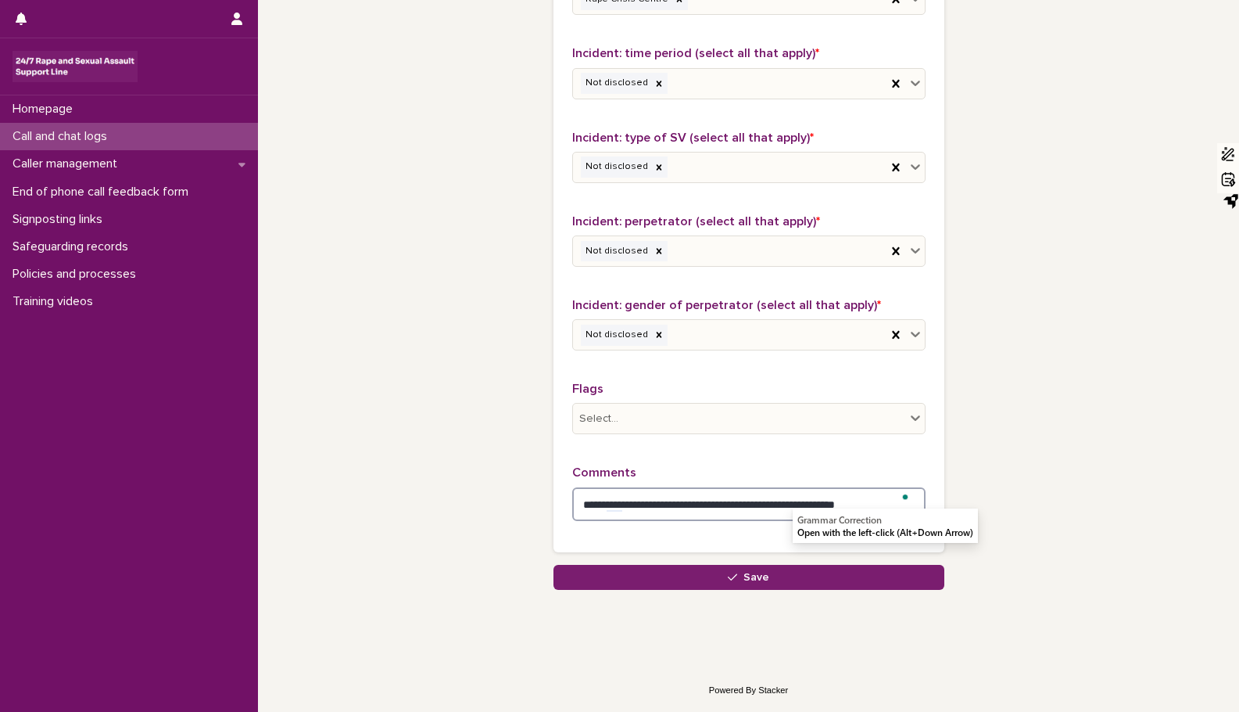
click at [800, 504] on textarea "**********" at bounding box center [748, 504] width 353 height 34
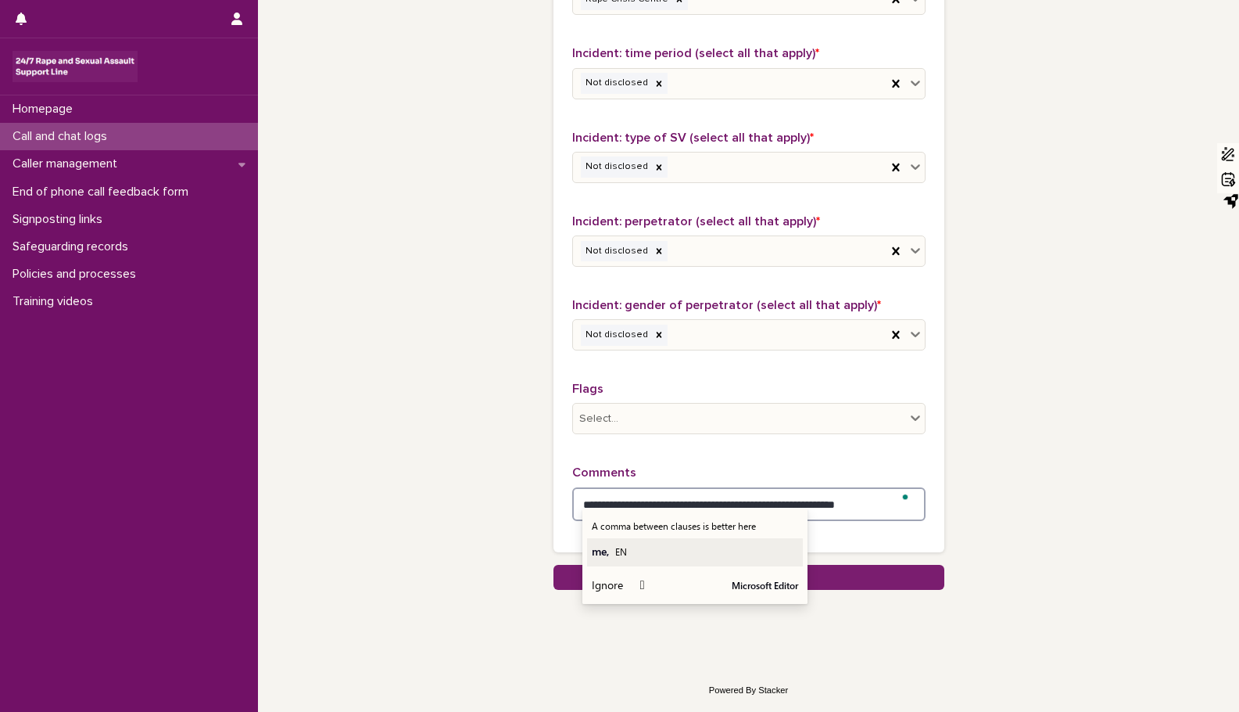
type textarea "**********"
click at [605, 555] on span "me," at bounding box center [599, 550] width 17 height 15
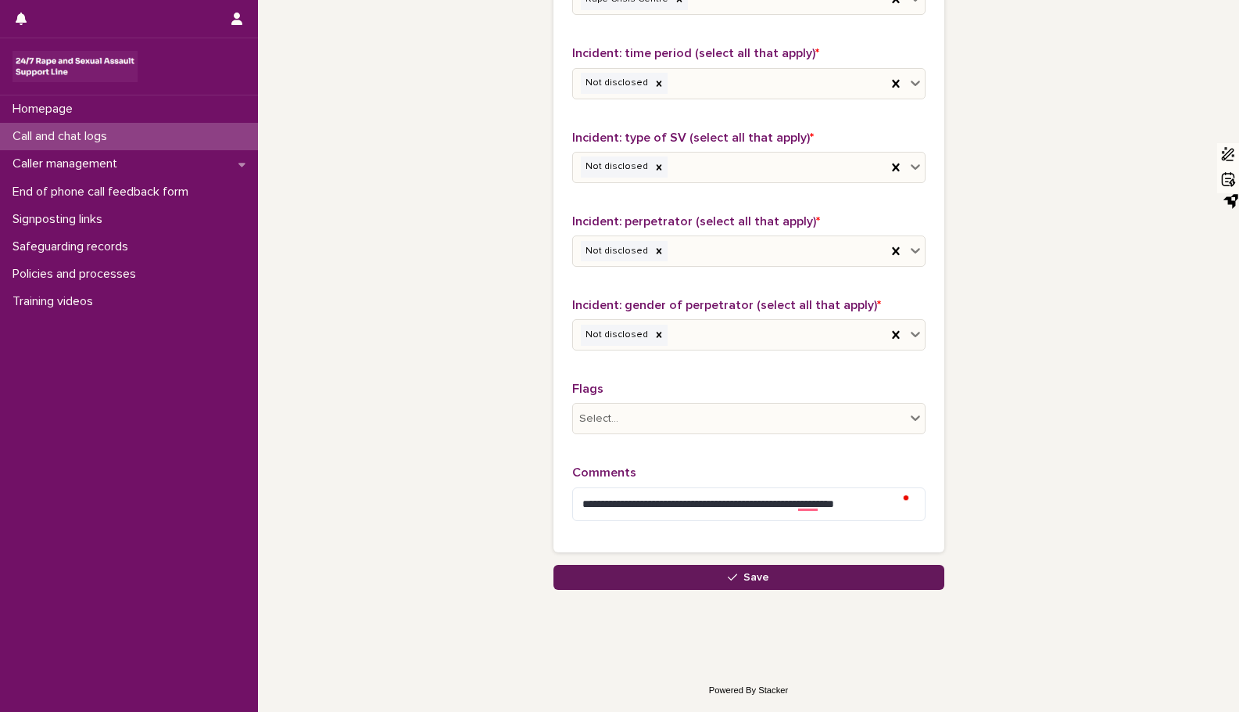
click at [747, 579] on span "Save" at bounding box center [757, 577] width 26 height 11
